Goal: Transaction & Acquisition: Purchase product/service

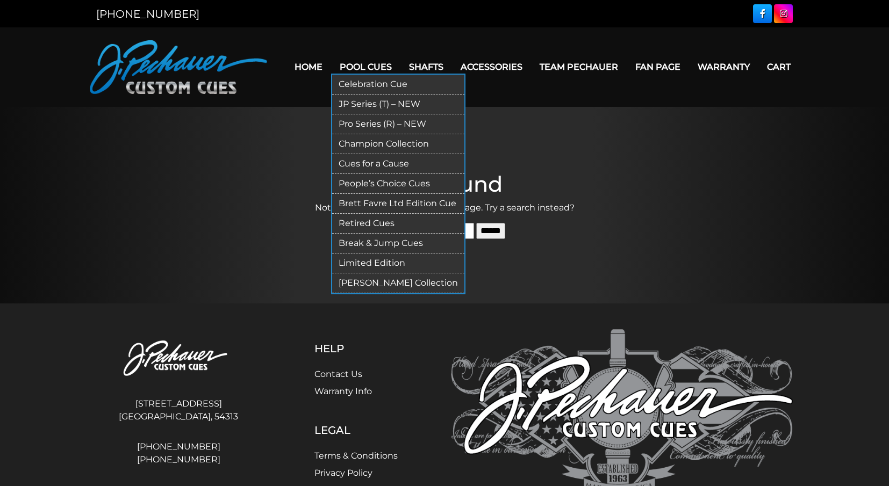
click at [354, 124] on link "Pro Series (R) – NEW" at bounding box center [398, 124] width 132 height 20
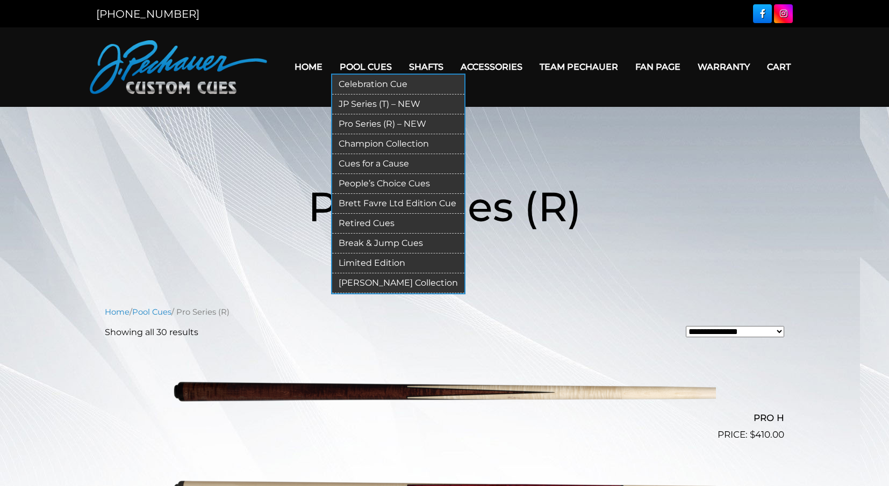
click at [356, 201] on link "Brett Favre Ltd Edition Cue" at bounding box center [398, 204] width 132 height 20
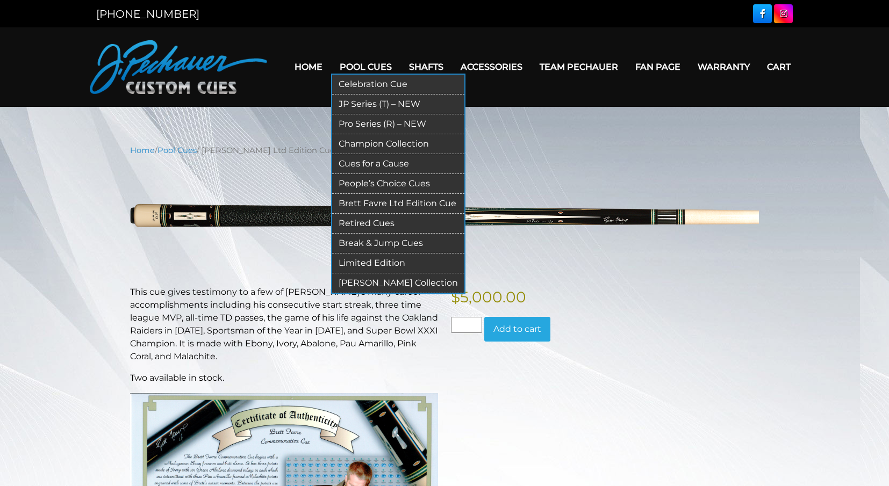
click at [355, 102] on link "JP Series (T) – NEW" at bounding box center [398, 105] width 132 height 20
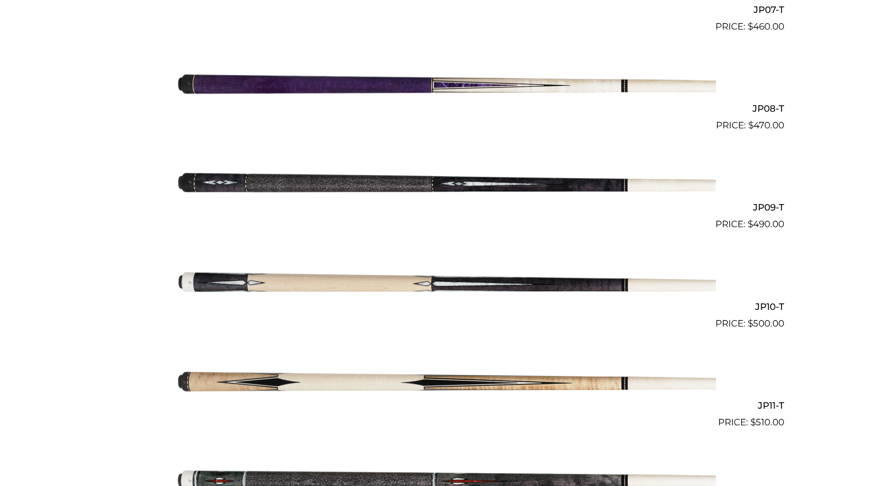
scroll to position [1011, 0]
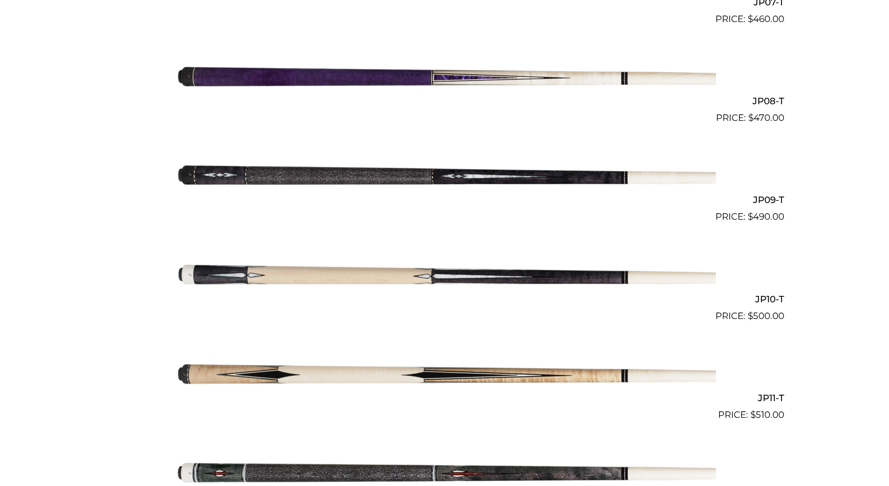
click at [353, 269] on img at bounding box center [444, 273] width 543 height 90
